Goal: Transaction & Acquisition: Download file/media

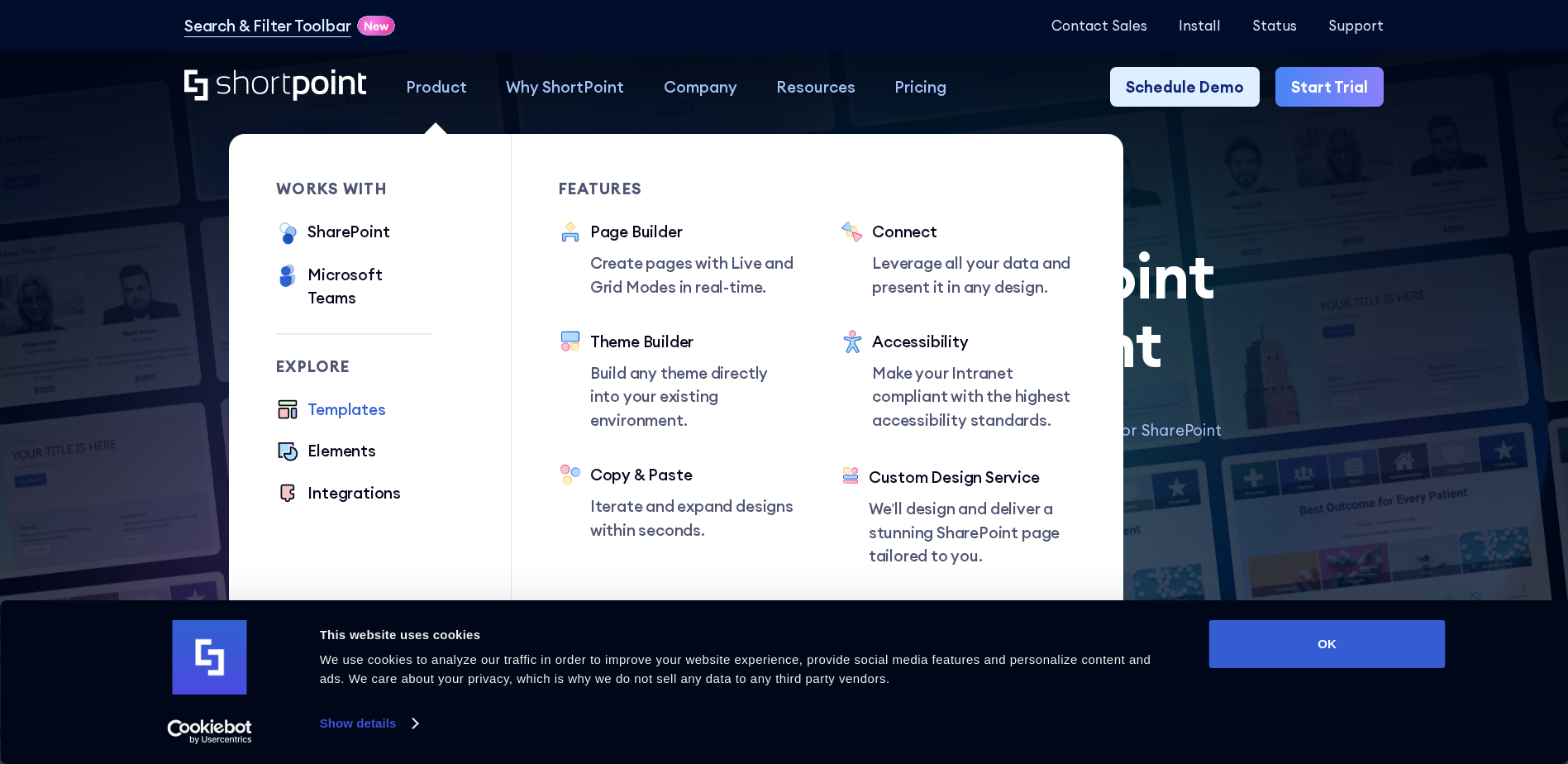
click at [435, 89] on div "Product" at bounding box center [436, 87] width 61 height 23
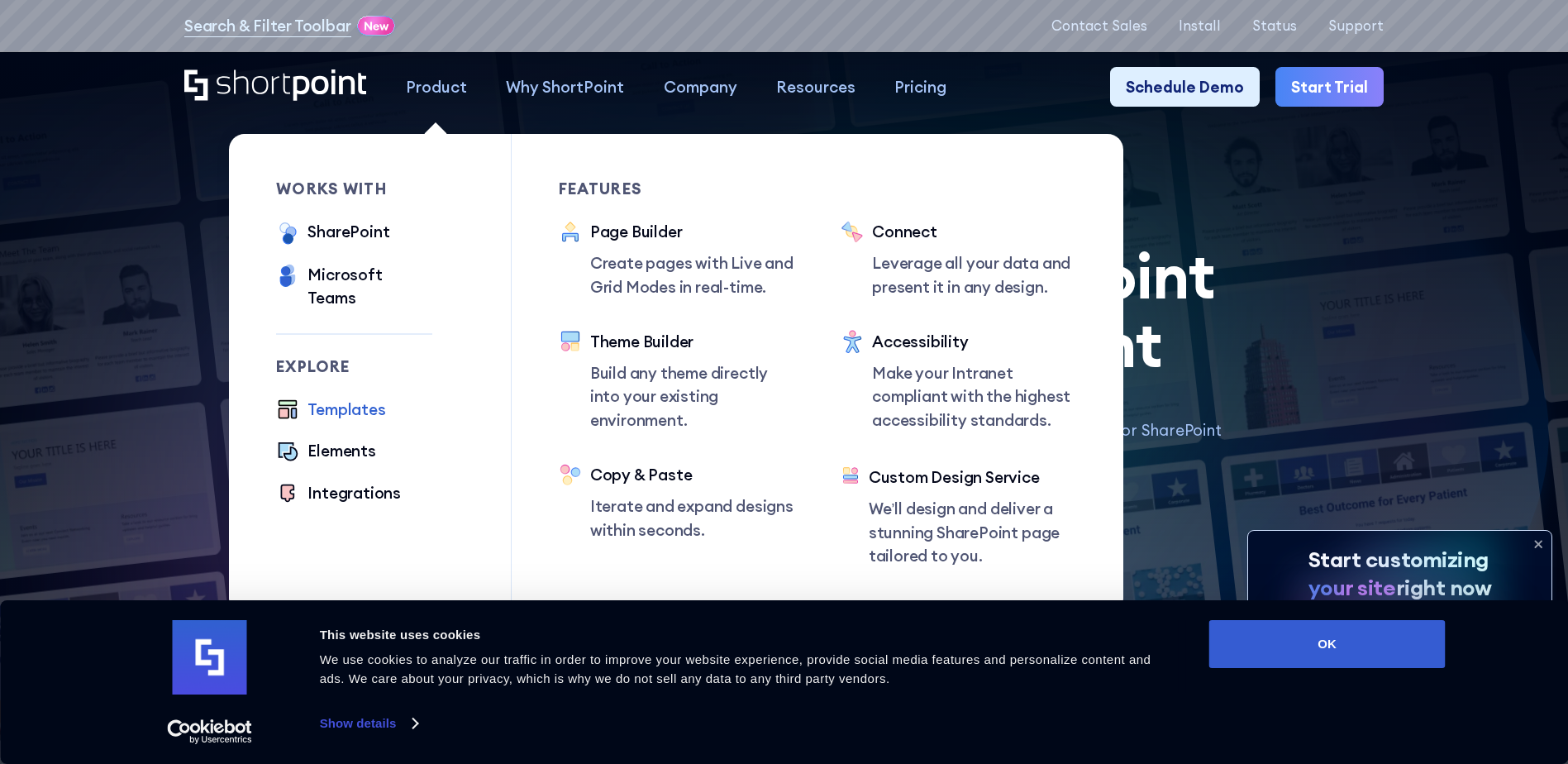
click at [440, 68] on link "Product" at bounding box center [435, 87] width 100 height 39
click at [435, 83] on div "Product" at bounding box center [436, 87] width 61 height 23
click at [348, 232] on div "SharePoint" at bounding box center [348, 231] width 82 height 23
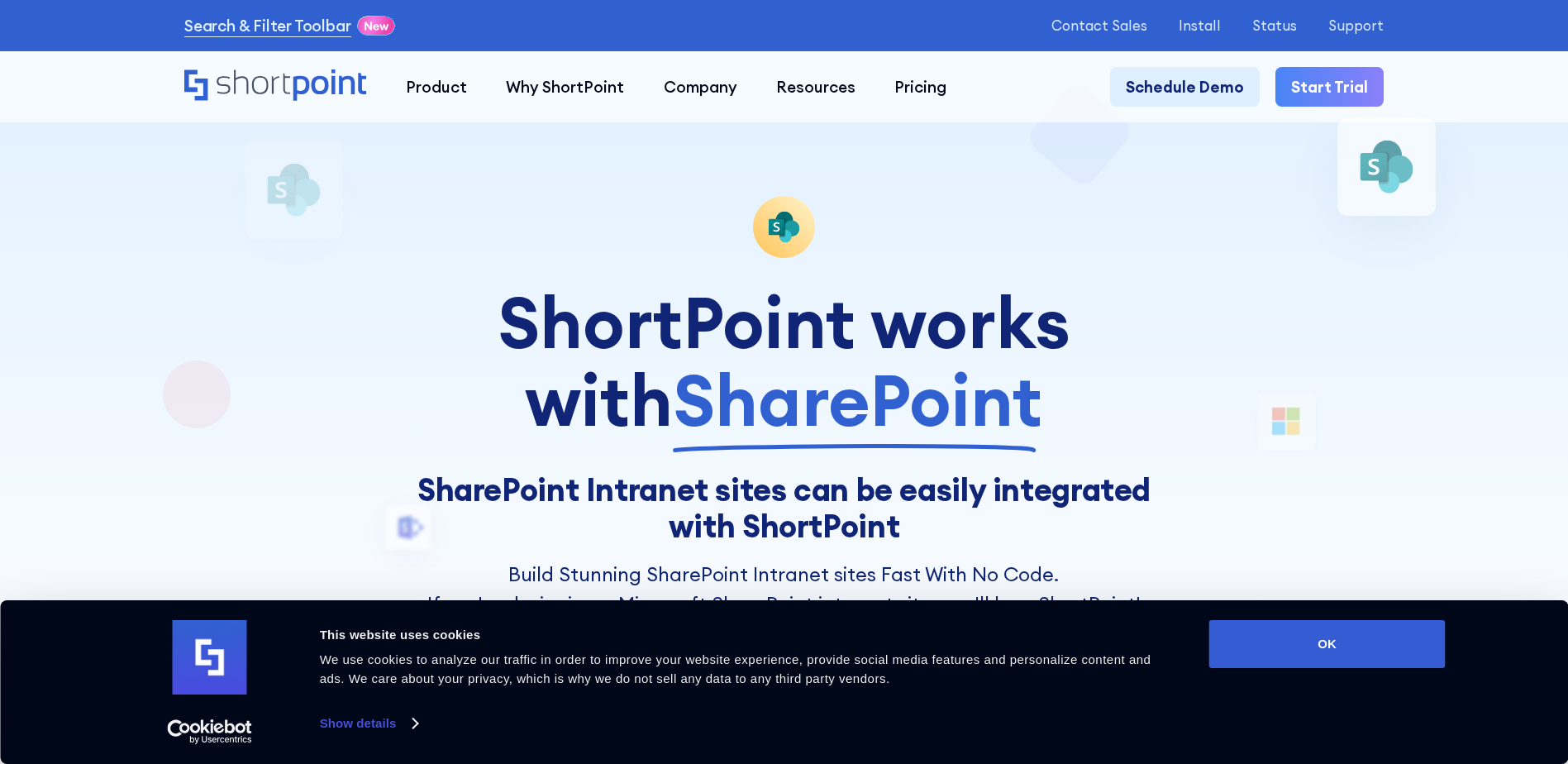
scroll to position [248, 0]
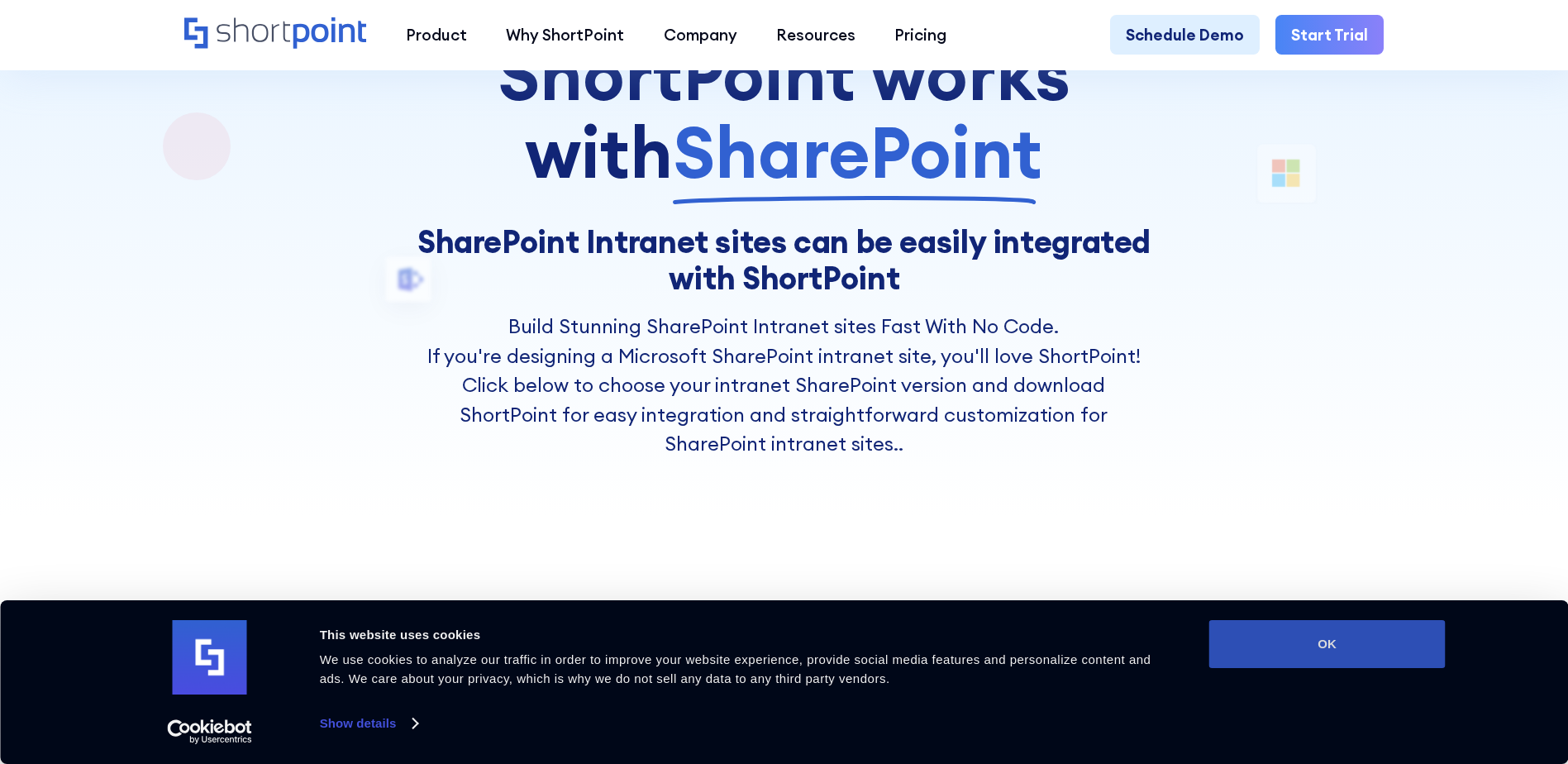
click at [1380, 634] on button "OK" at bounding box center [1327, 644] width 236 height 48
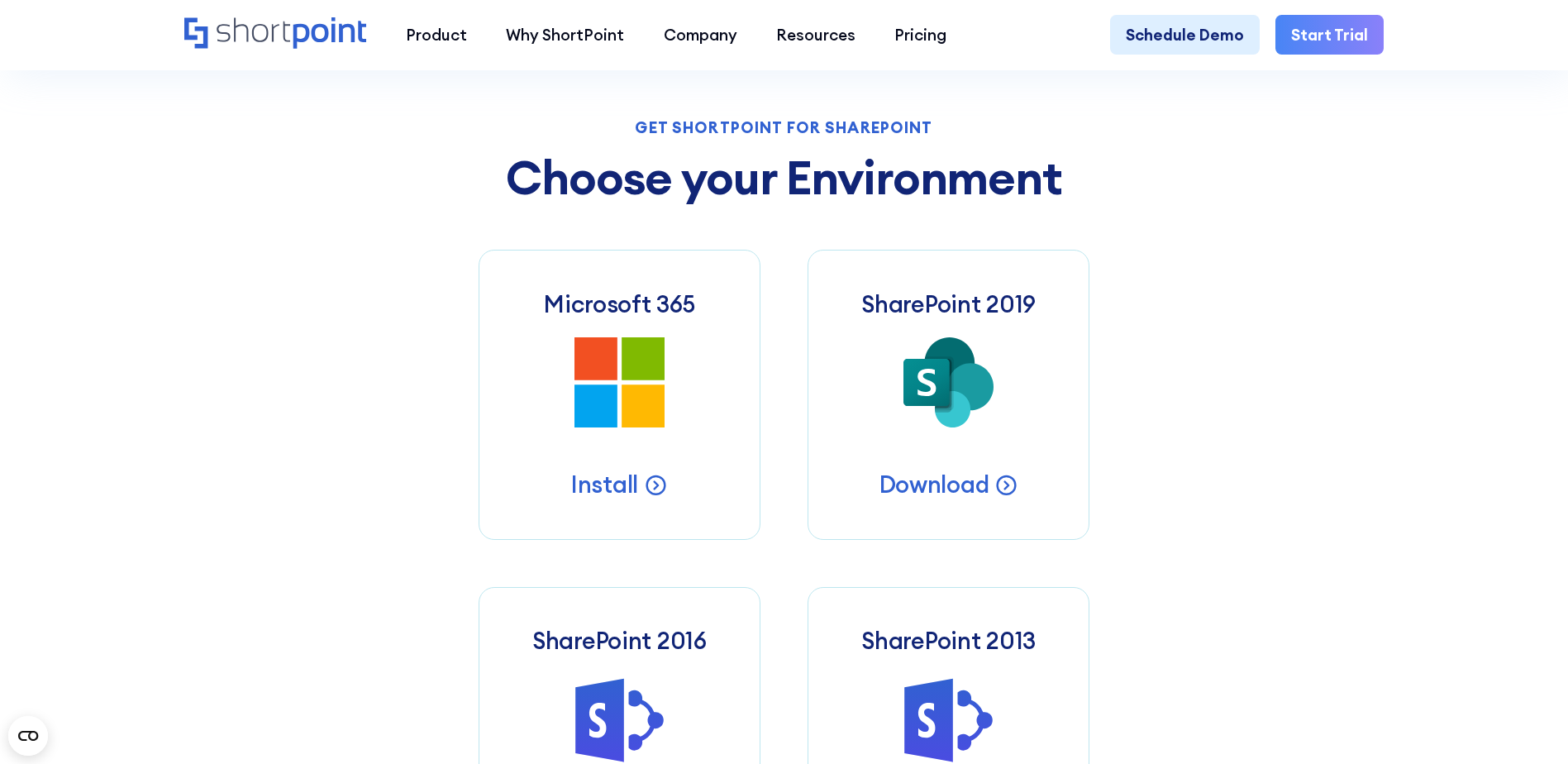
scroll to position [909, 0]
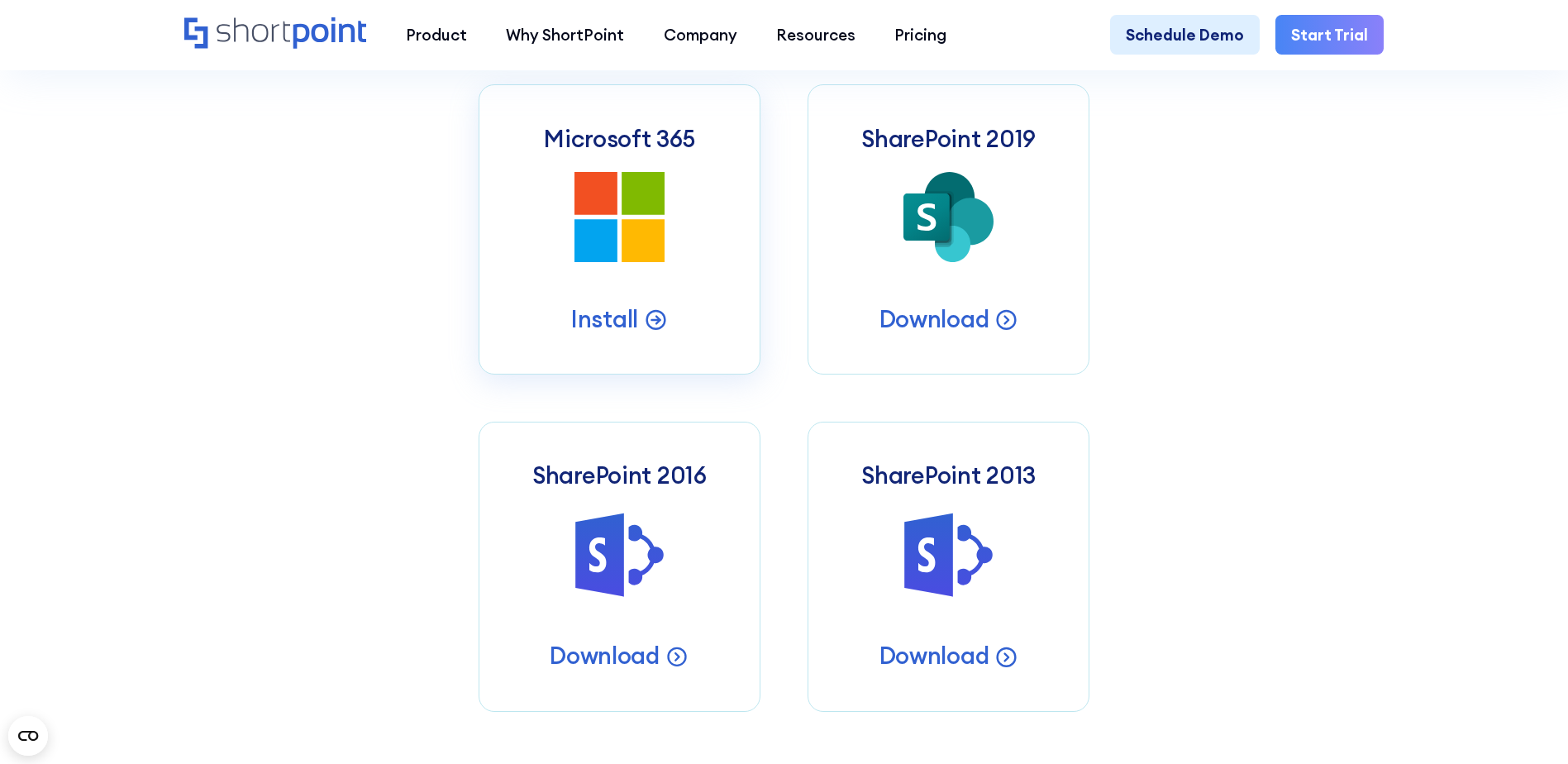
click at [624, 233] on icon at bounding box center [643, 241] width 43 height 43
